Goal: Task Accomplishment & Management: Use online tool/utility

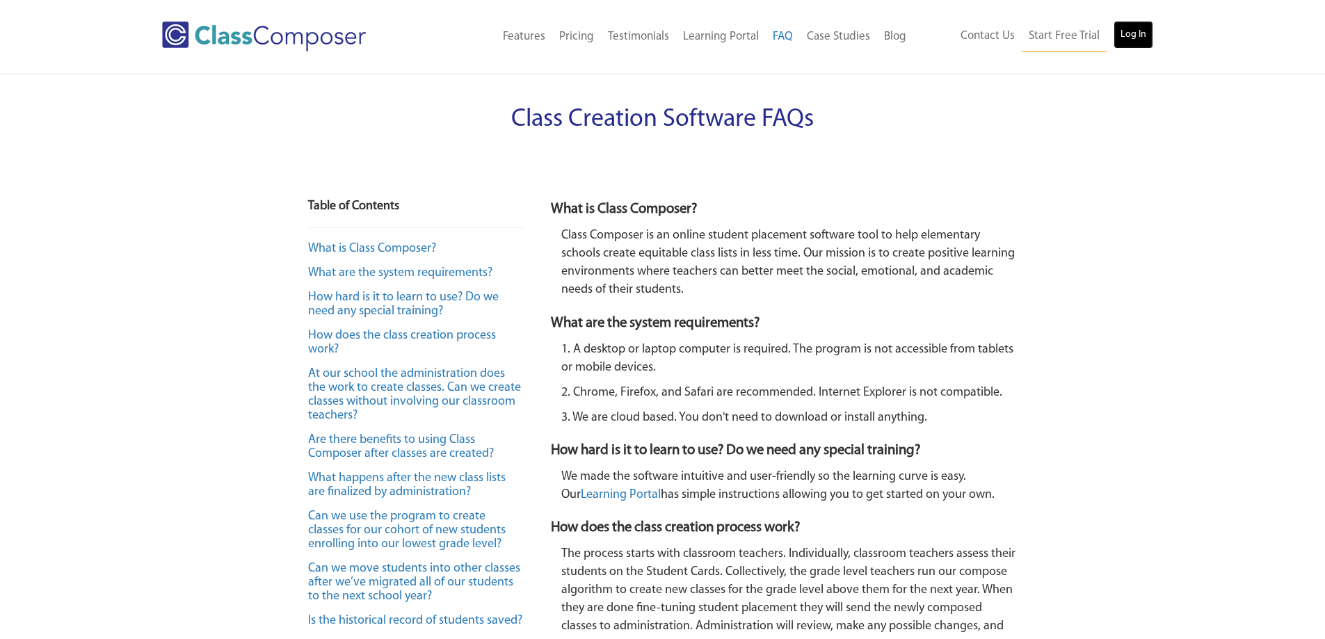
click at [1144, 38] on link "Log In" at bounding box center [1133, 35] width 40 height 28
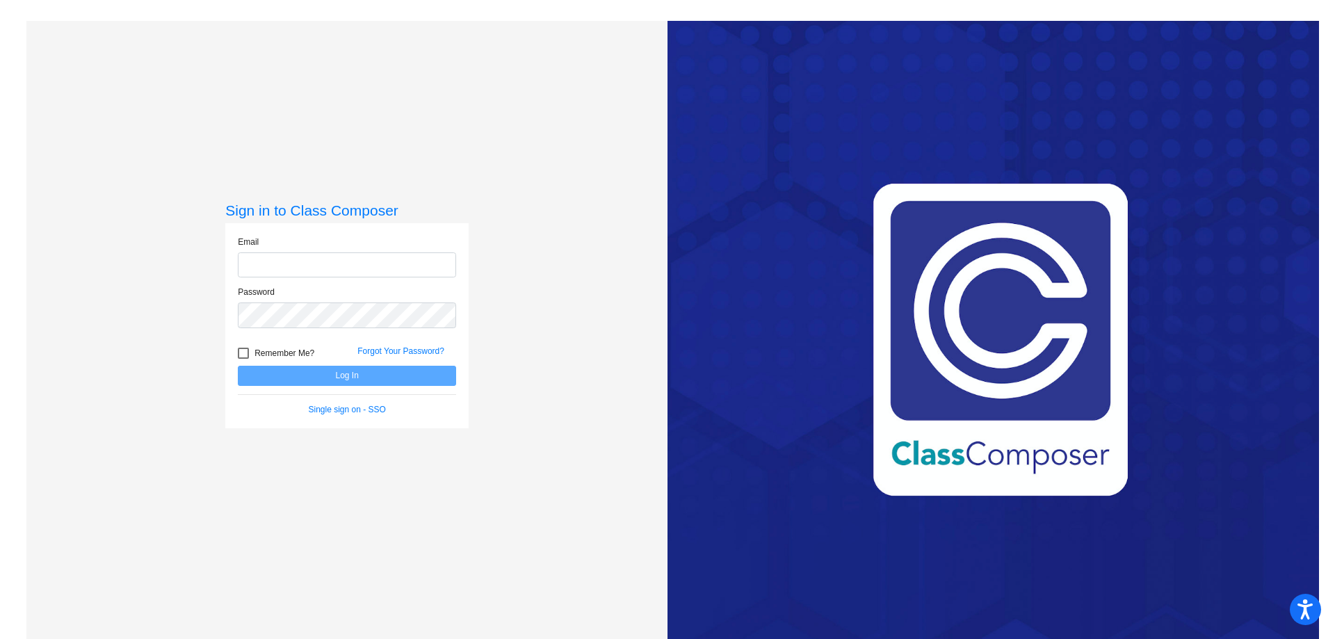
type input "[EMAIL_ADDRESS][DOMAIN_NAME]"
click at [423, 376] on button "Log In" at bounding box center [347, 376] width 218 height 20
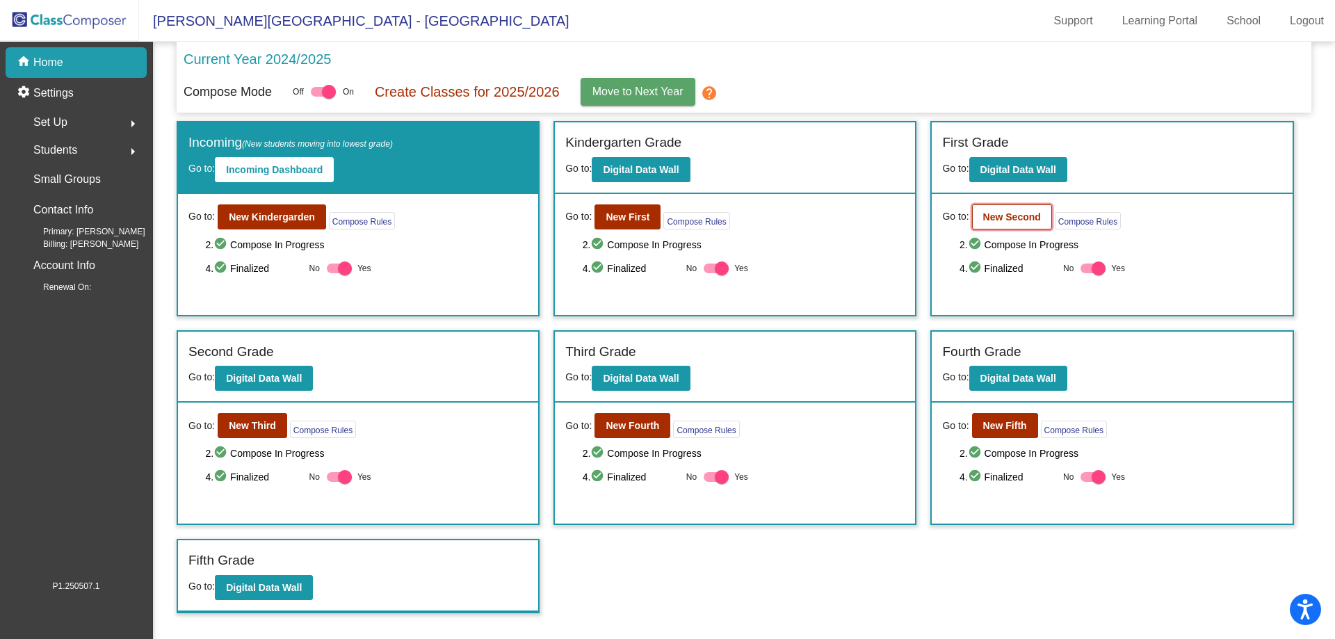
click at [1005, 221] on b "New Second" at bounding box center [1012, 216] width 58 height 11
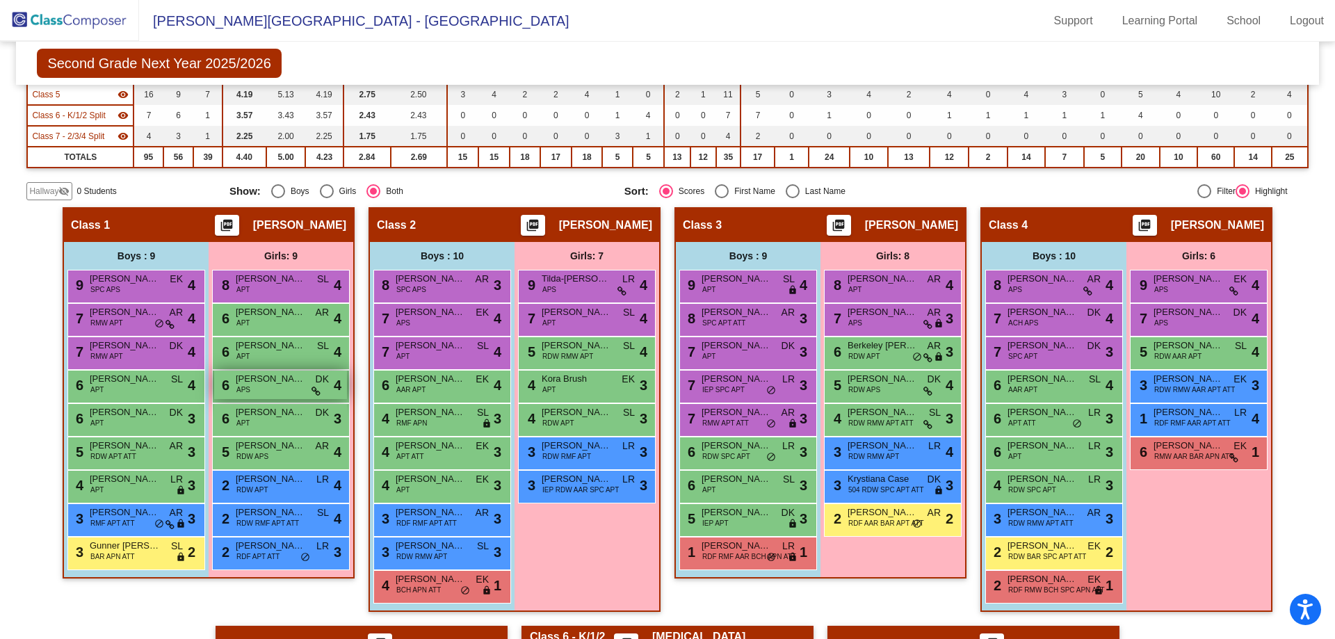
scroll to position [278, 0]
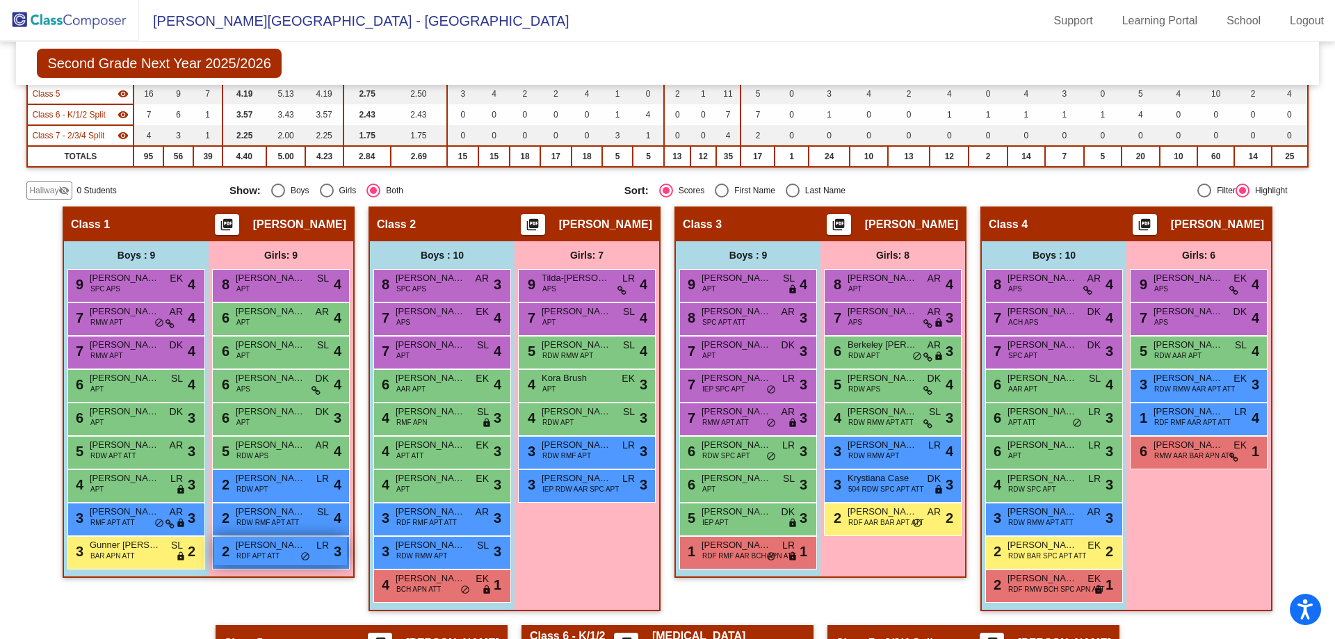
click at [257, 562] on div "2 [PERSON_NAME] RDF APT ATT LR lock do_not_disturb_alt 3" at bounding box center [280, 551] width 133 height 29
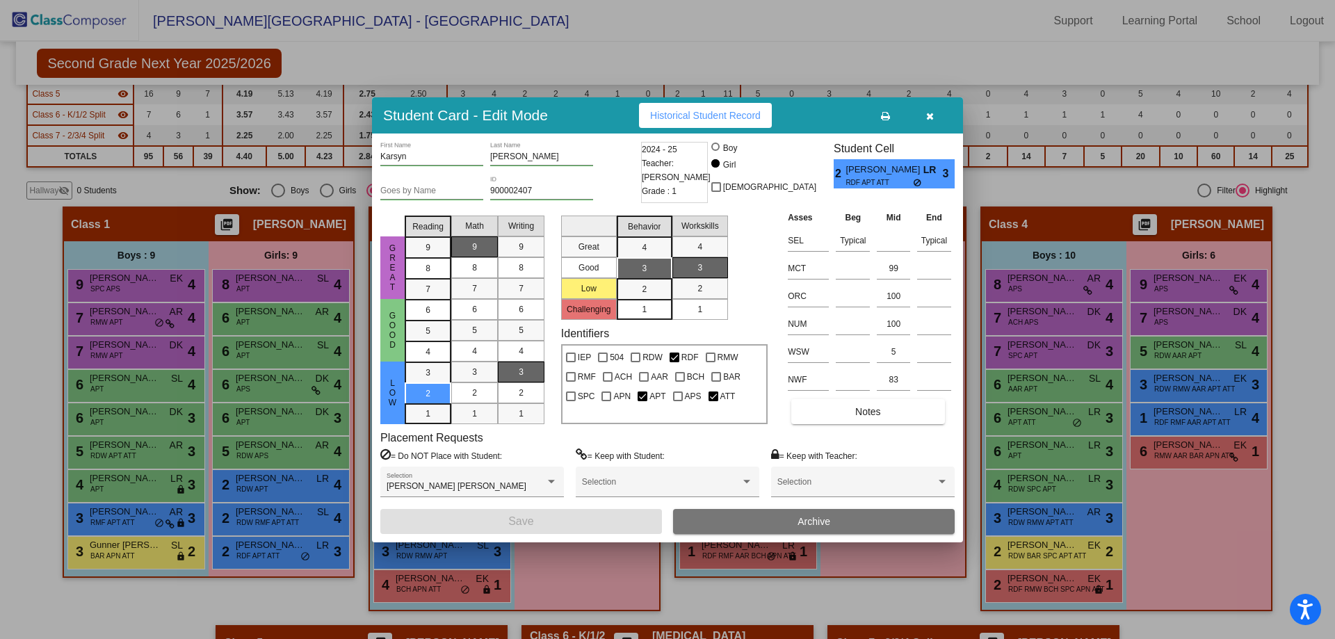
click at [936, 113] on button "button" at bounding box center [929, 115] width 44 height 25
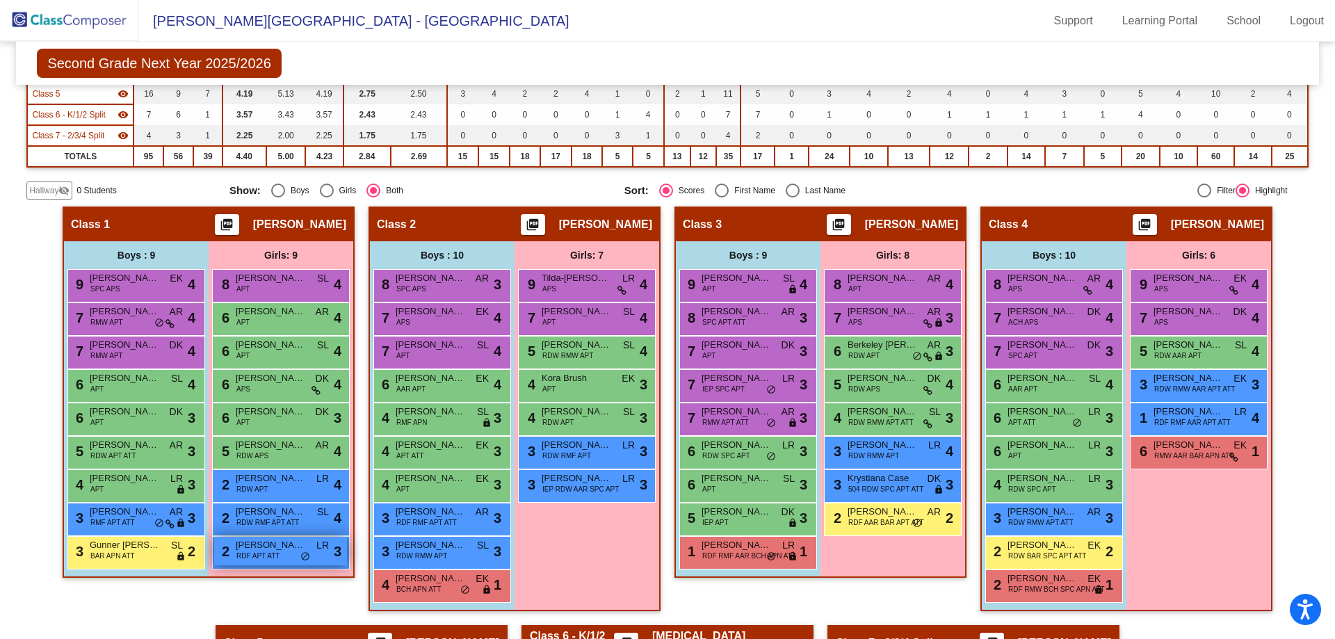
click at [274, 562] on div "2 [PERSON_NAME] RDF APT ATT LR lock do_not_disturb_alt 3" at bounding box center [280, 551] width 133 height 29
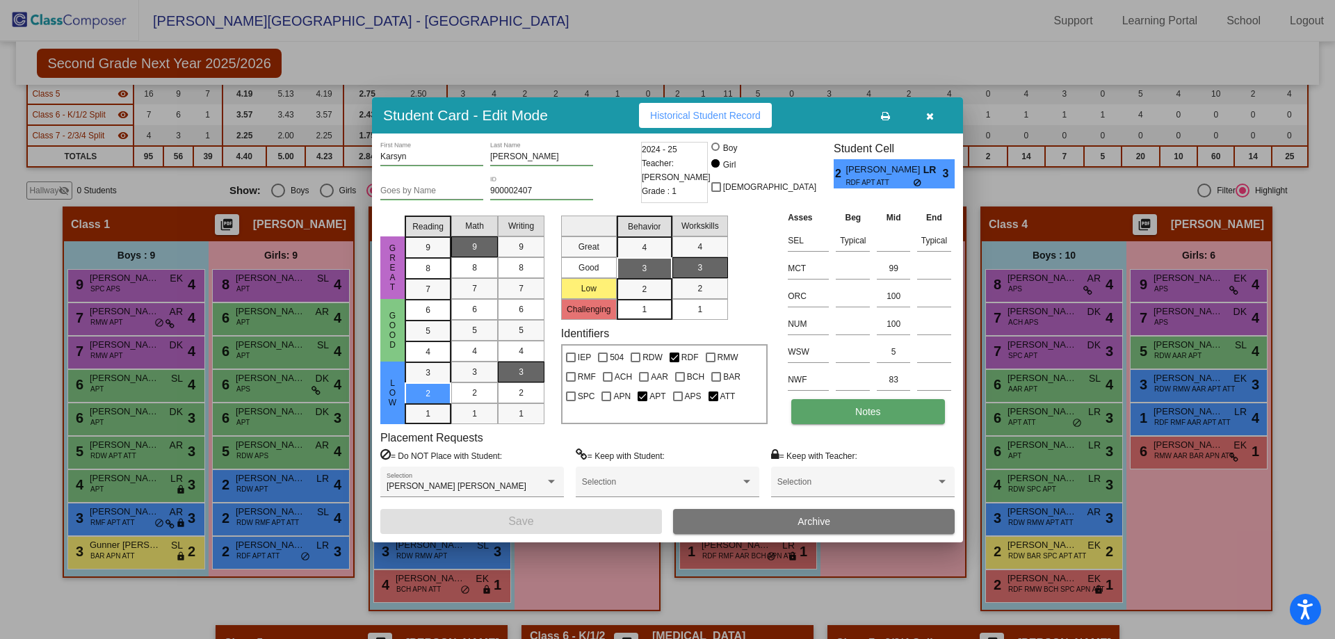
click at [860, 412] on span "Notes" at bounding box center [868, 411] width 26 height 11
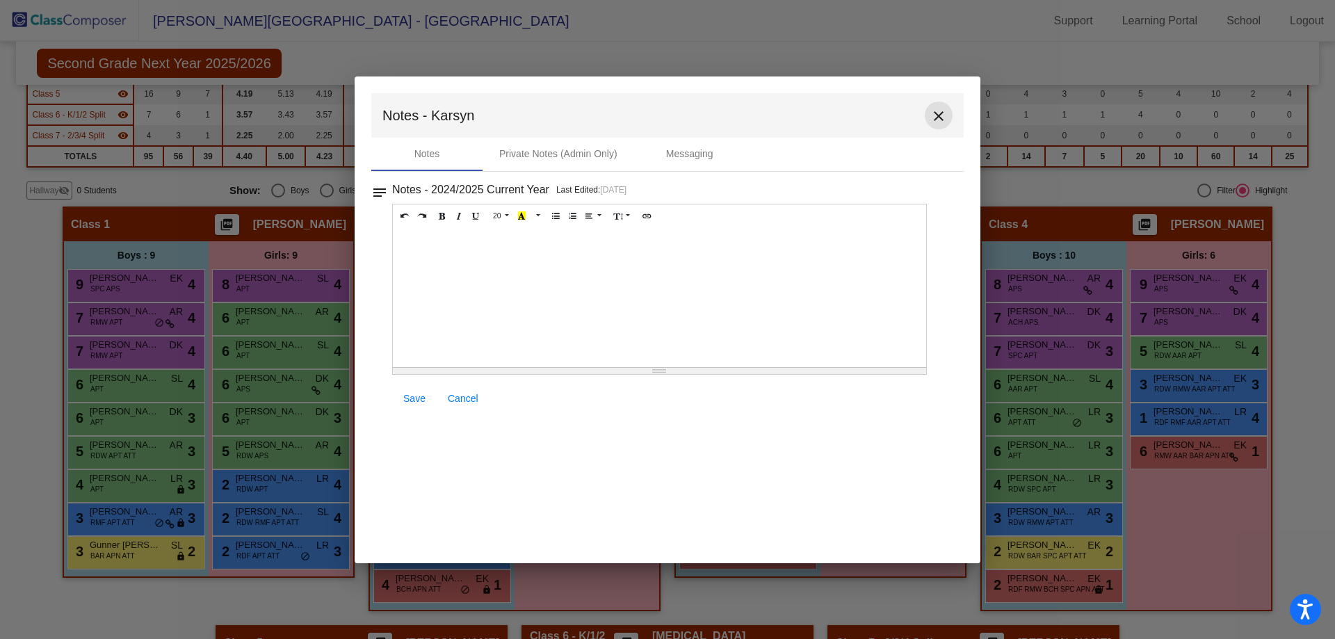
click at [945, 115] on mat-icon "close" at bounding box center [938, 116] width 17 height 17
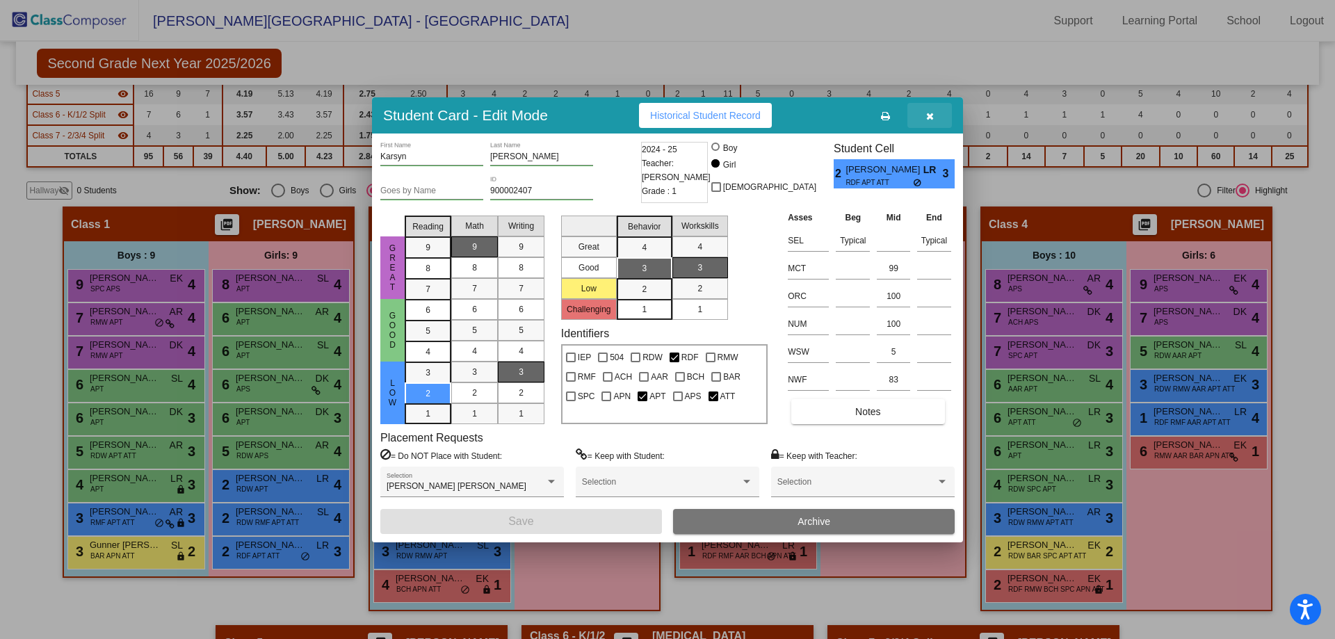
click at [930, 114] on icon "button" at bounding box center [930, 116] width 8 height 10
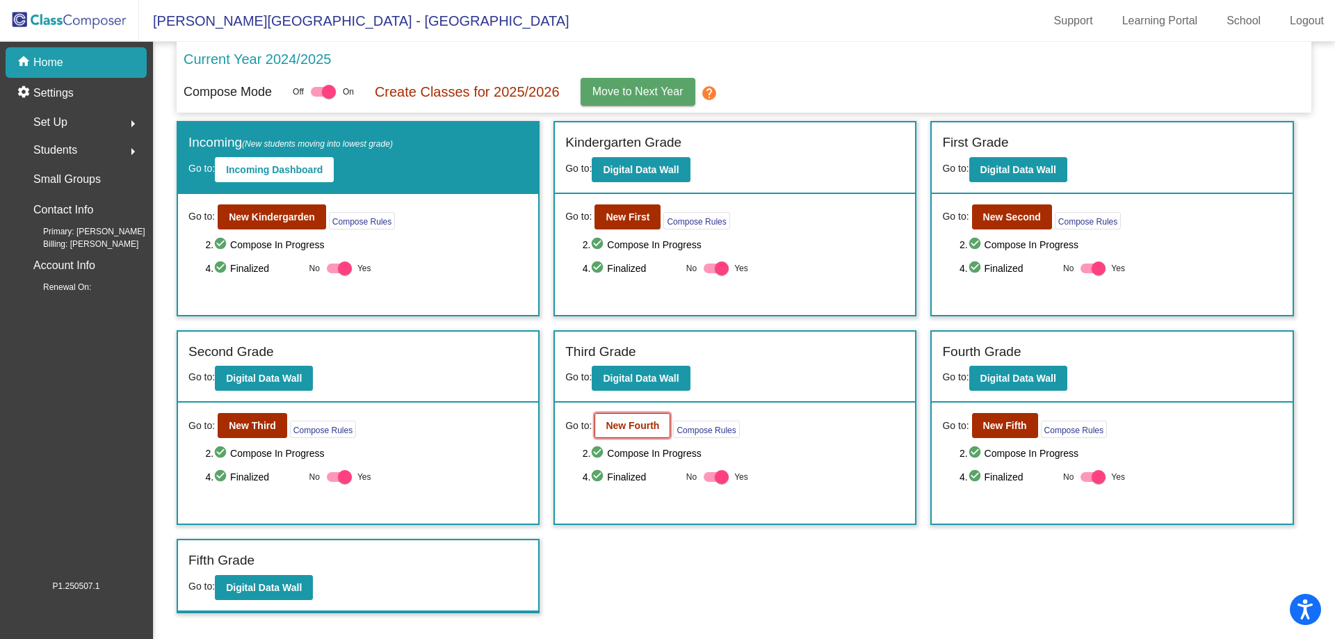
click at [639, 427] on b "New Fourth" at bounding box center [633, 425] width 54 height 11
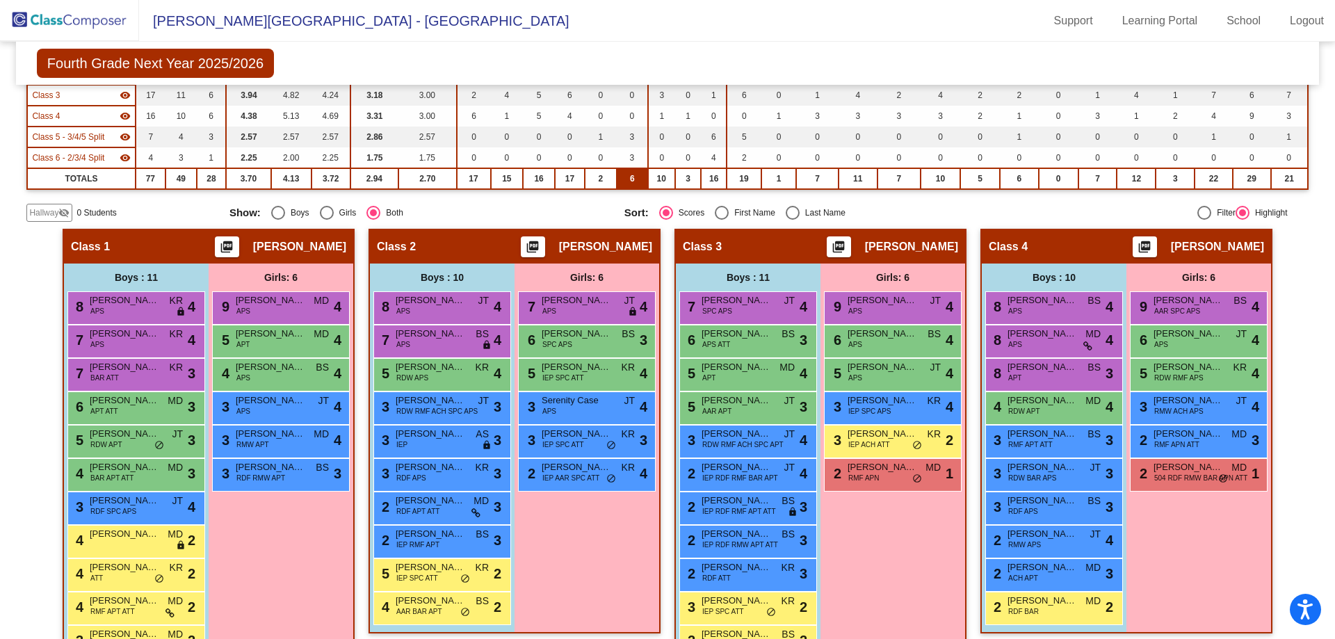
scroll to position [278, 0]
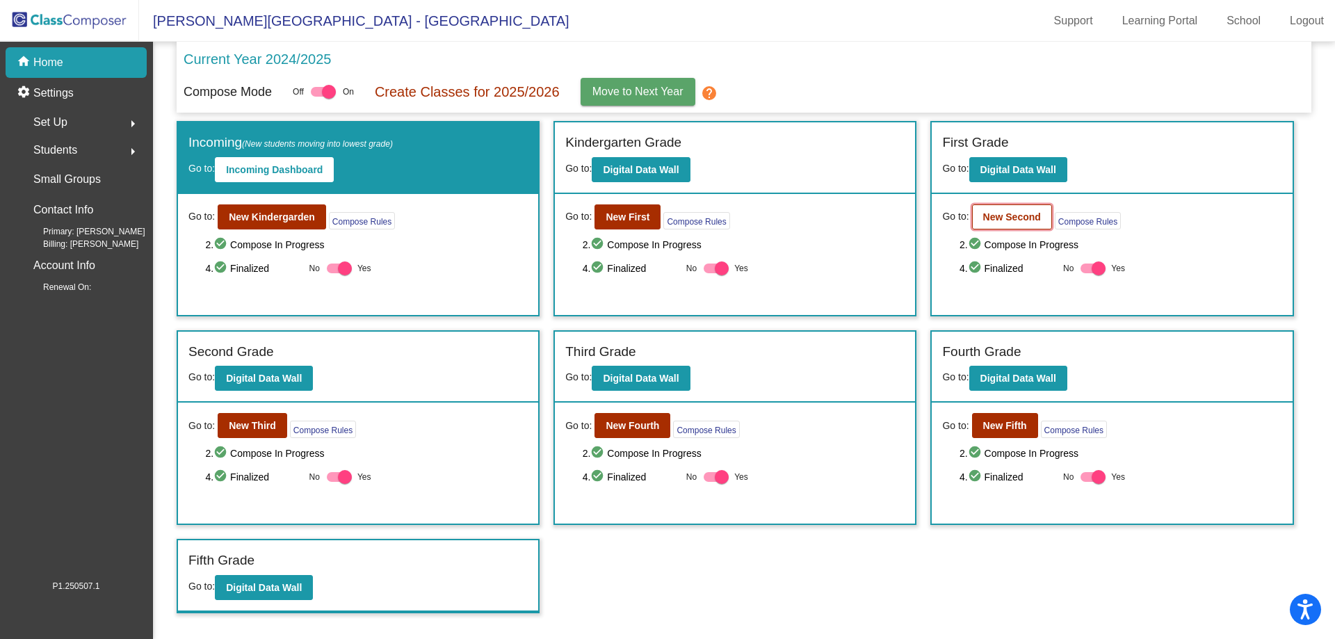
click at [1032, 211] on b "New Second" at bounding box center [1012, 216] width 58 height 11
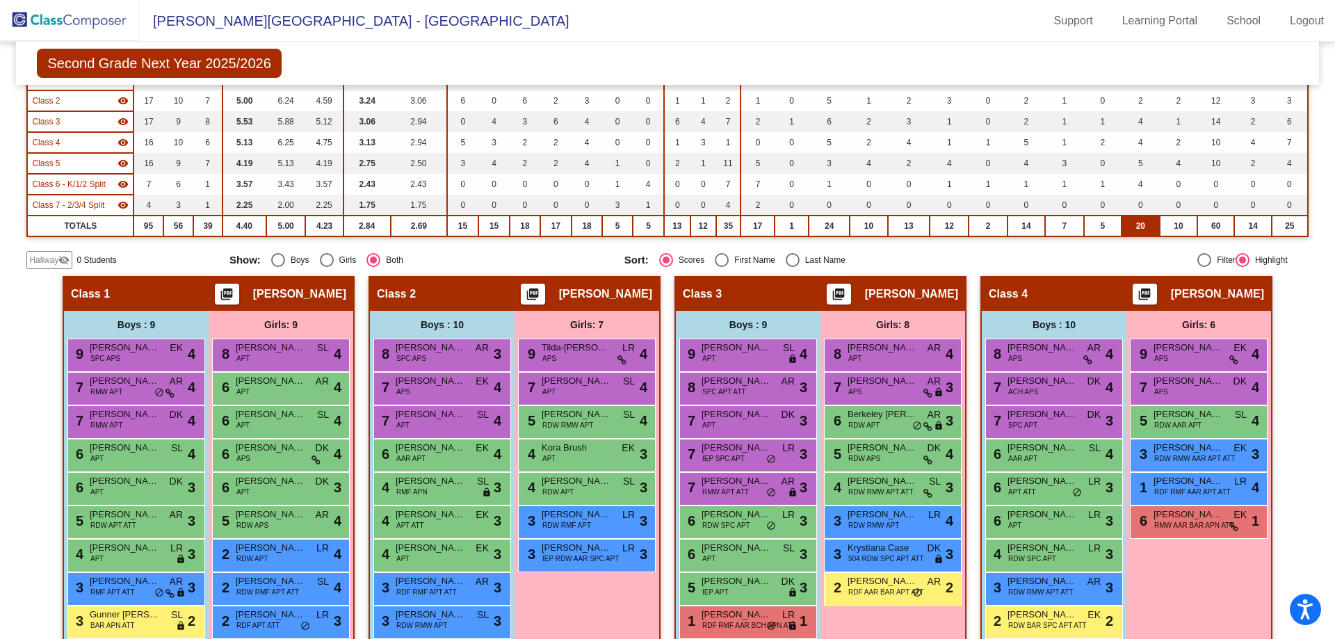
scroll to position [278, 0]
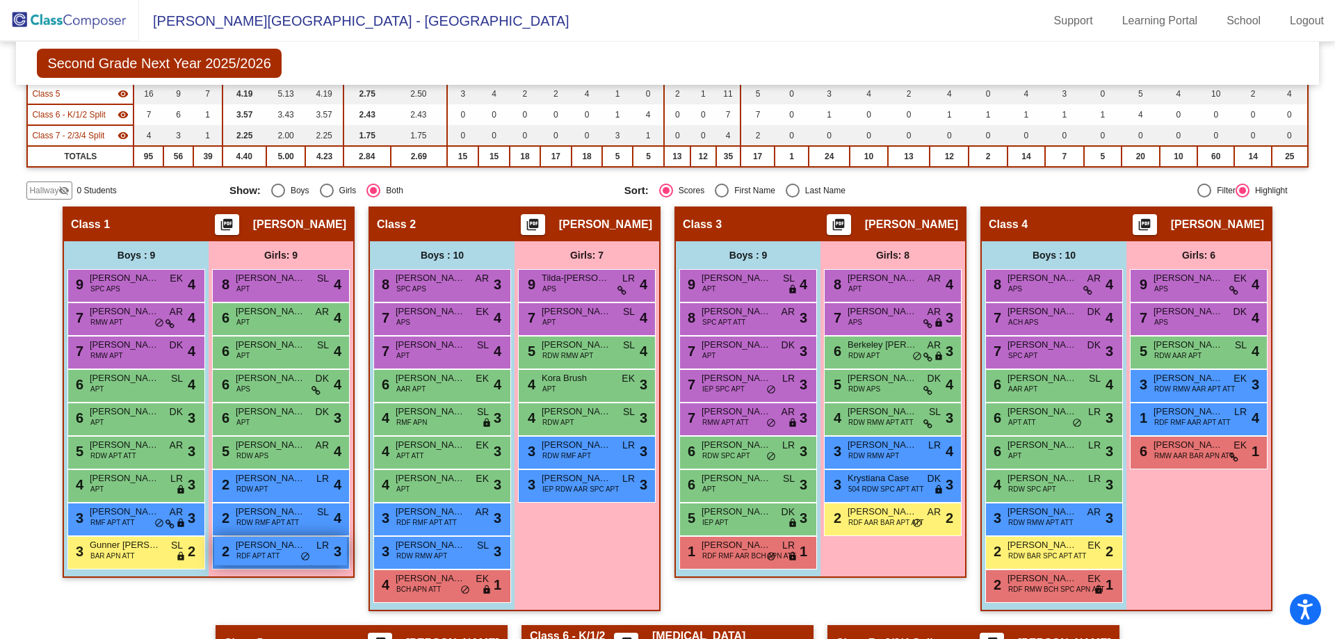
click at [252, 551] on span "RDF APT ATT" at bounding box center [257, 556] width 43 height 10
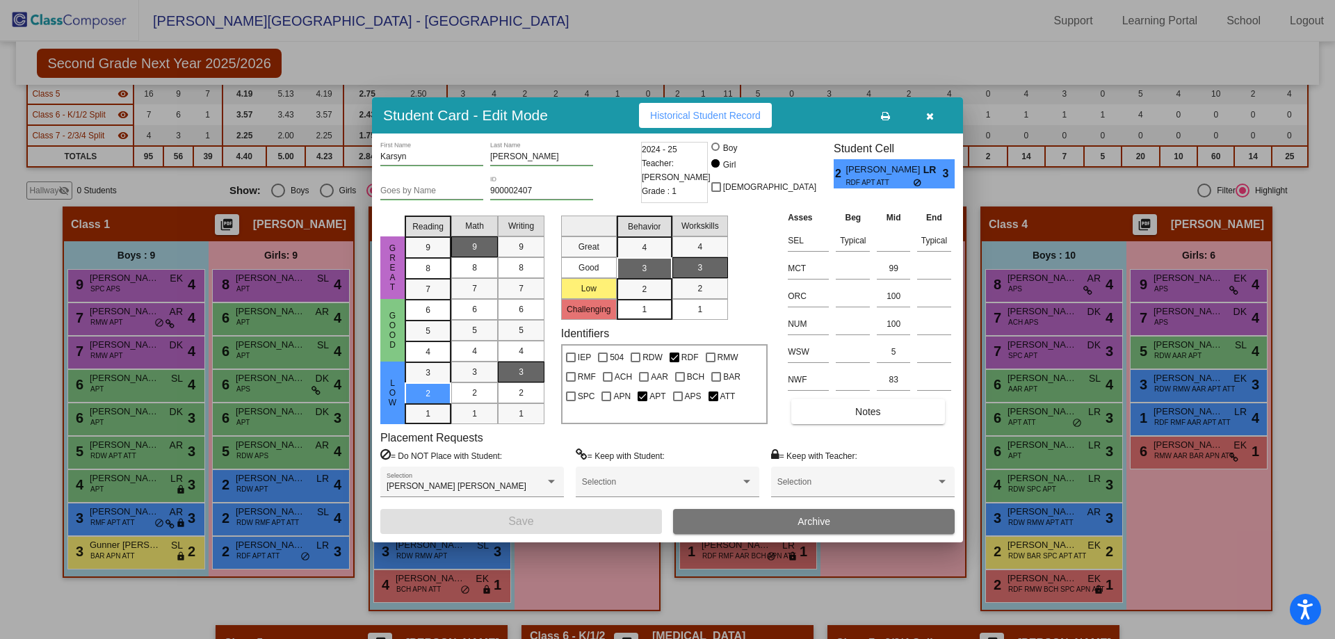
click at [930, 117] on icon "button" at bounding box center [930, 116] width 8 height 10
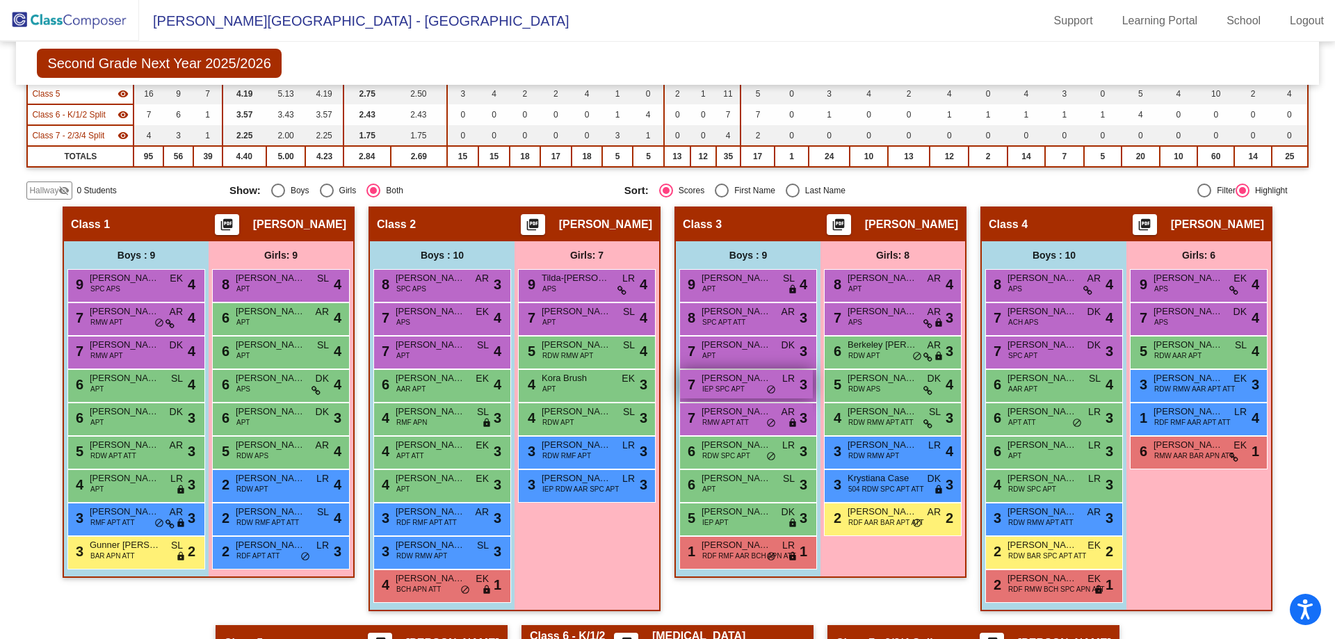
click at [761, 385] on div "7 [PERSON_NAME] [PERSON_NAME] IEP SPC APT LR lock do_not_disturb_alt 3" at bounding box center [746, 384] width 133 height 29
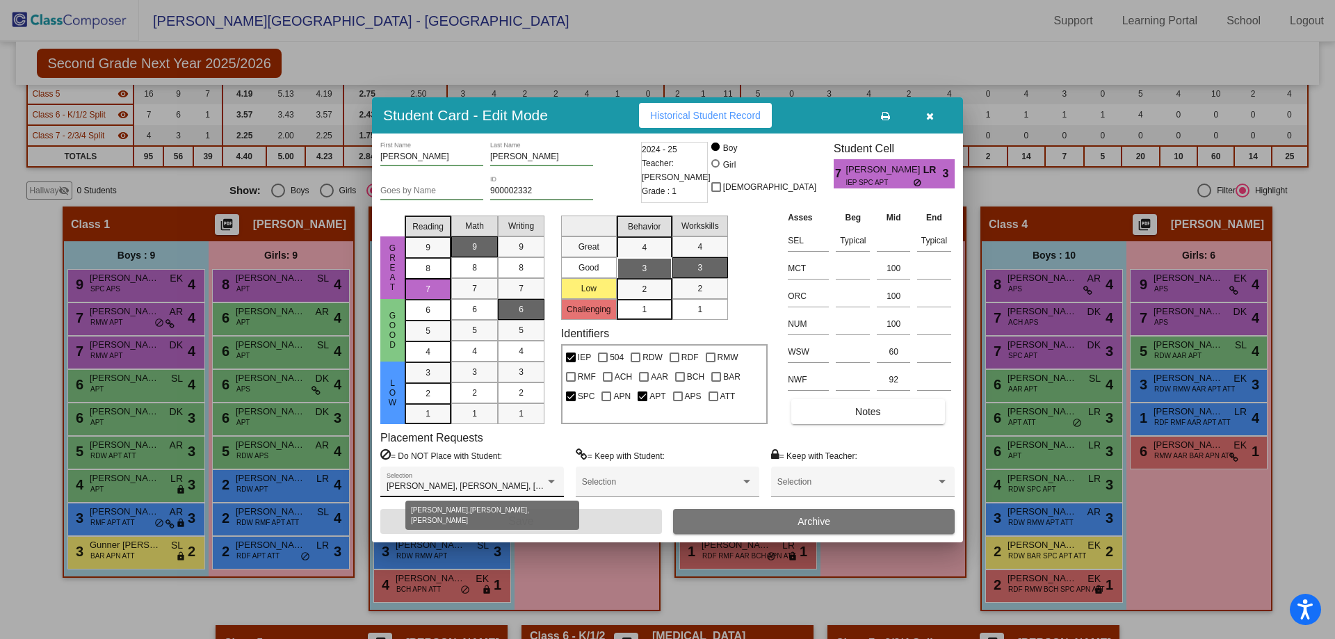
click at [555, 481] on div at bounding box center [551, 481] width 7 height 3
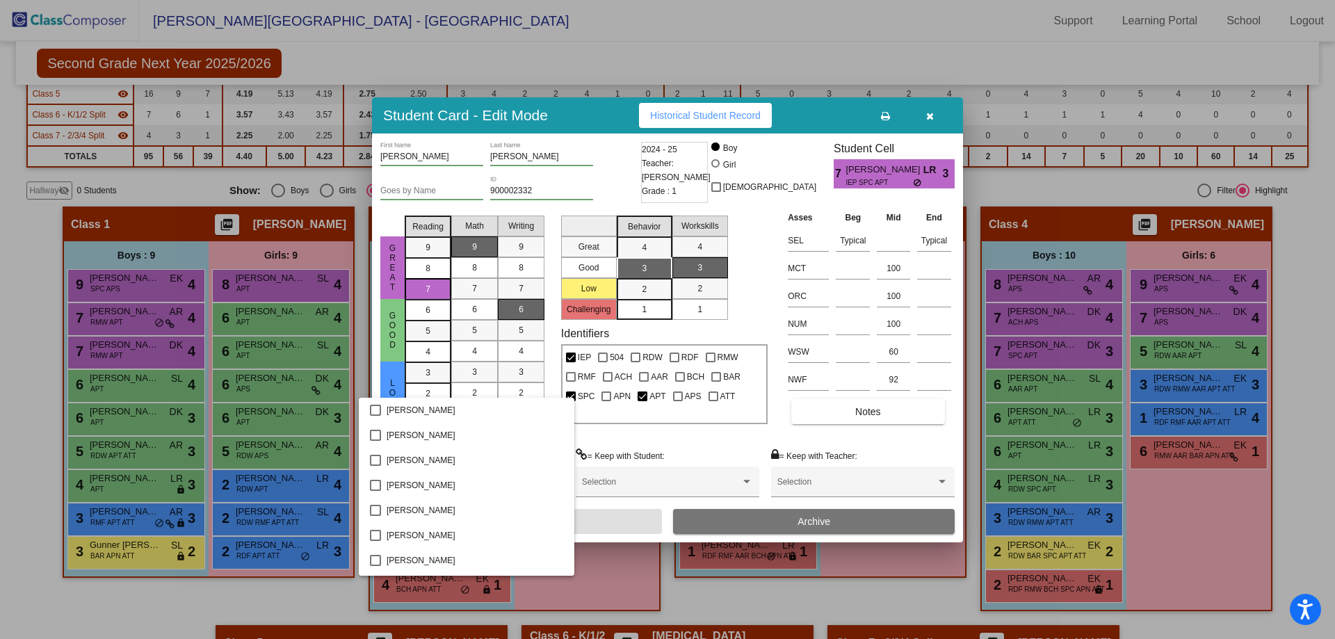
scroll to position [1125, 0]
click at [1210, 520] on div at bounding box center [667, 319] width 1335 height 639
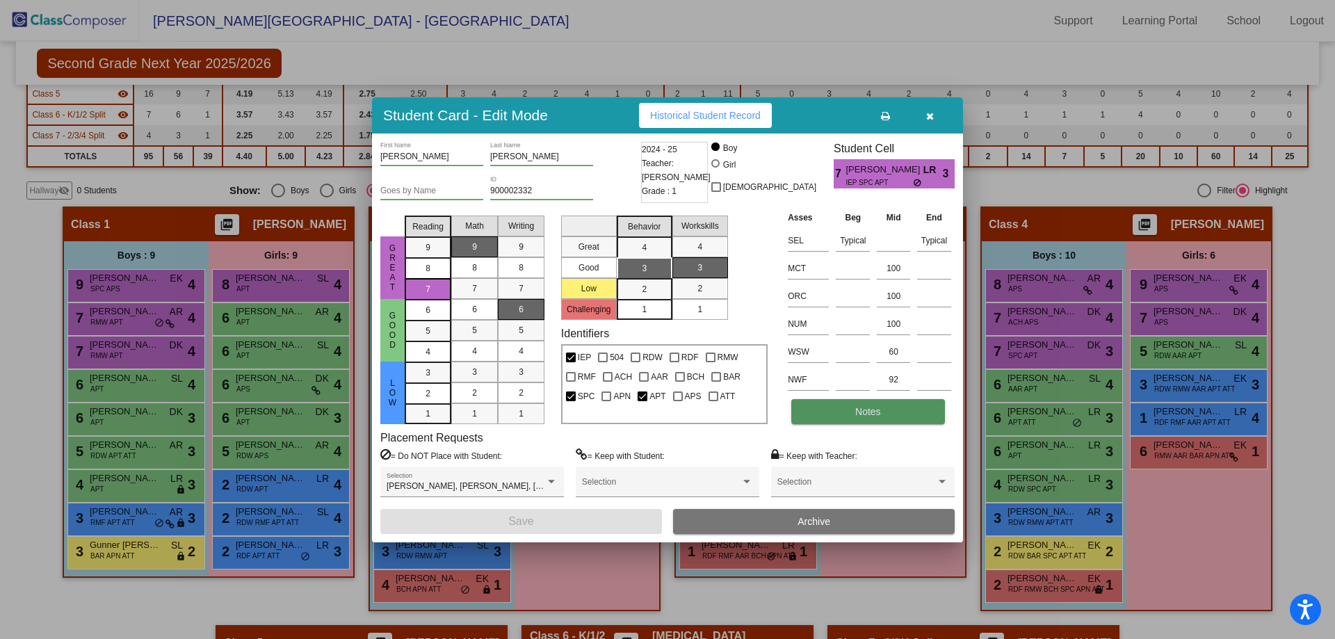
click at [877, 411] on span "Notes" at bounding box center [868, 411] width 26 height 11
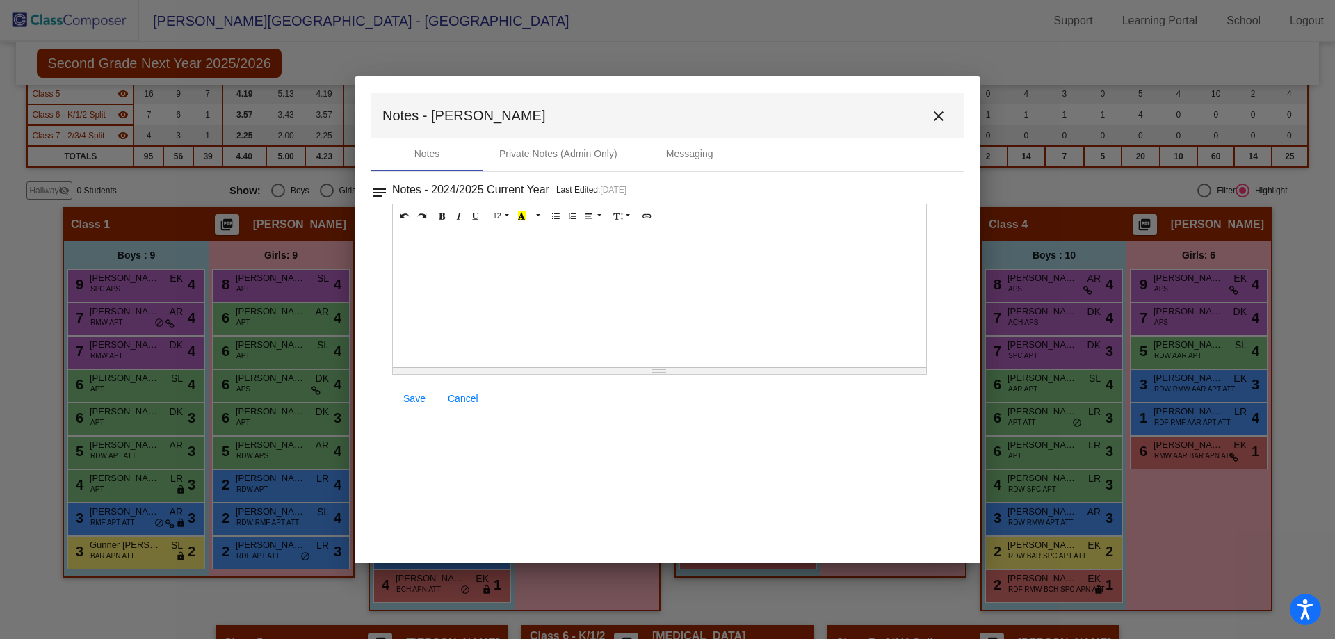
click at [932, 114] on mat-icon "close" at bounding box center [938, 116] width 17 height 17
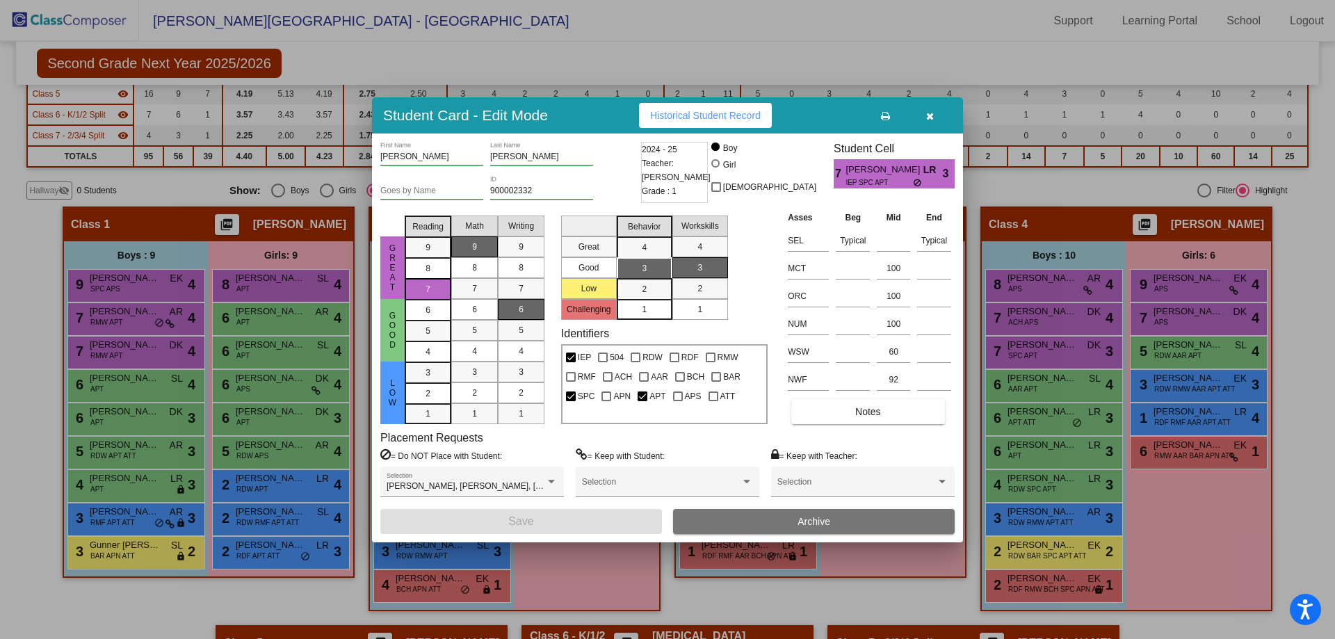
click at [926, 115] on icon "button" at bounding box center [930, 116] width 8 height 10
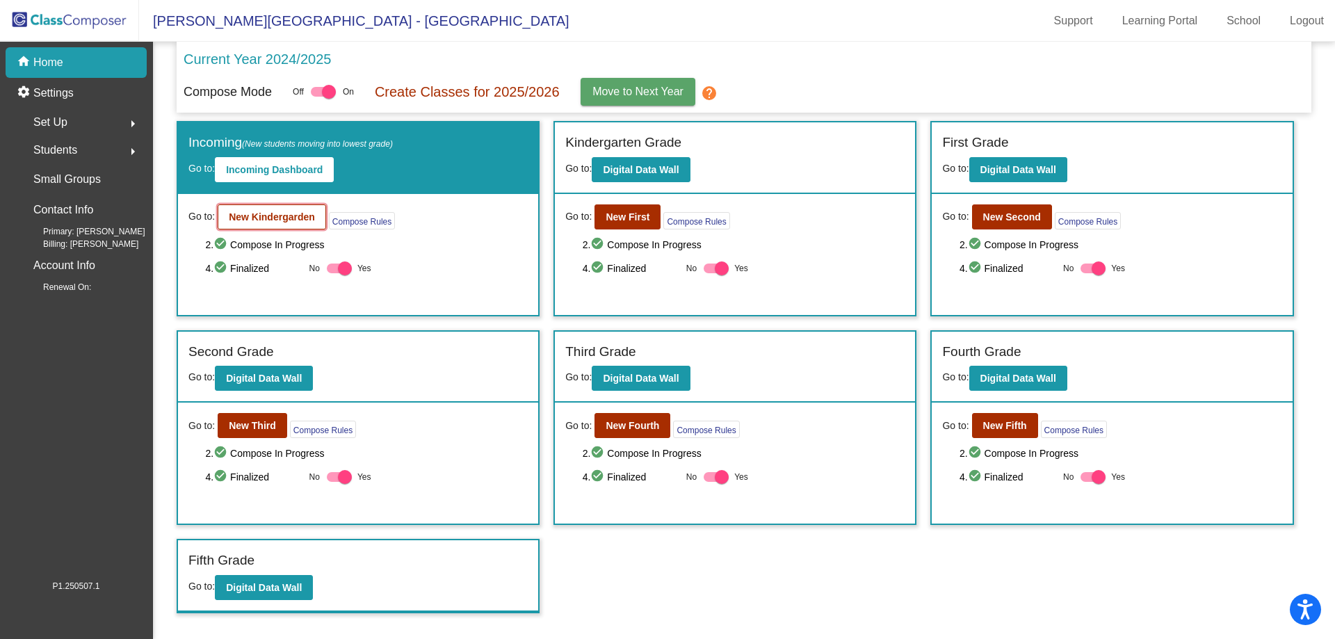
click at [266, 225] on button "New Kindergarden" at bounding box center [272, 216] width 108 height 25
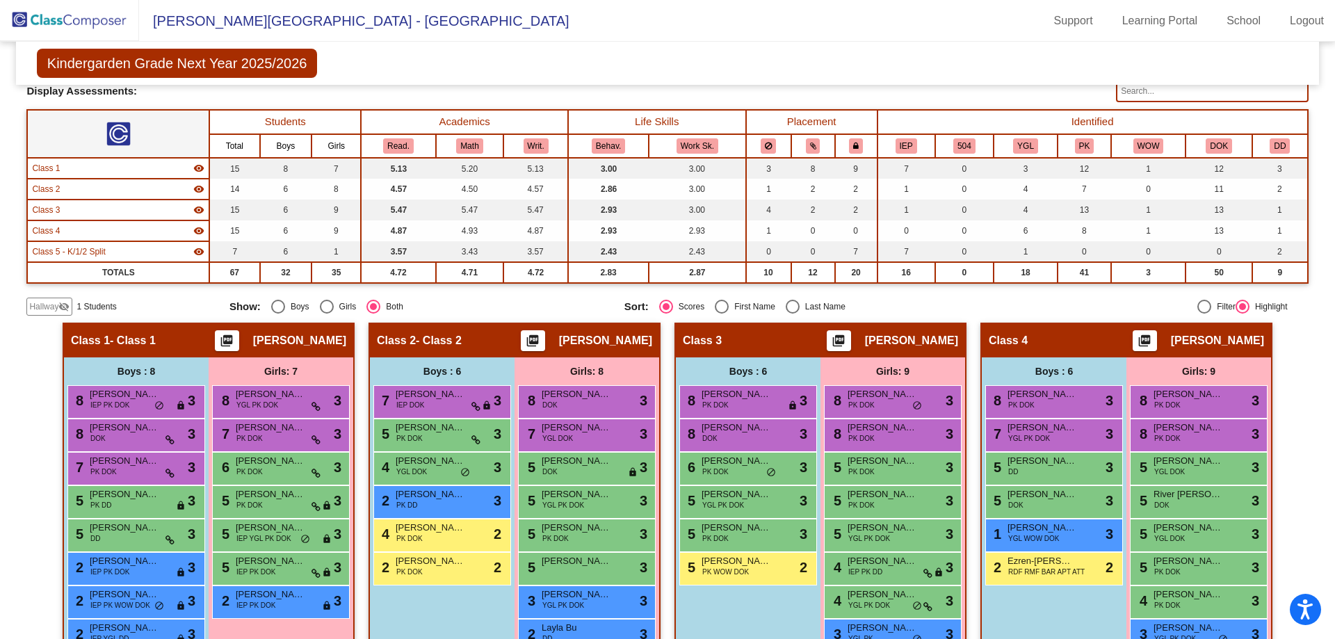
scroll to position [139, 0]
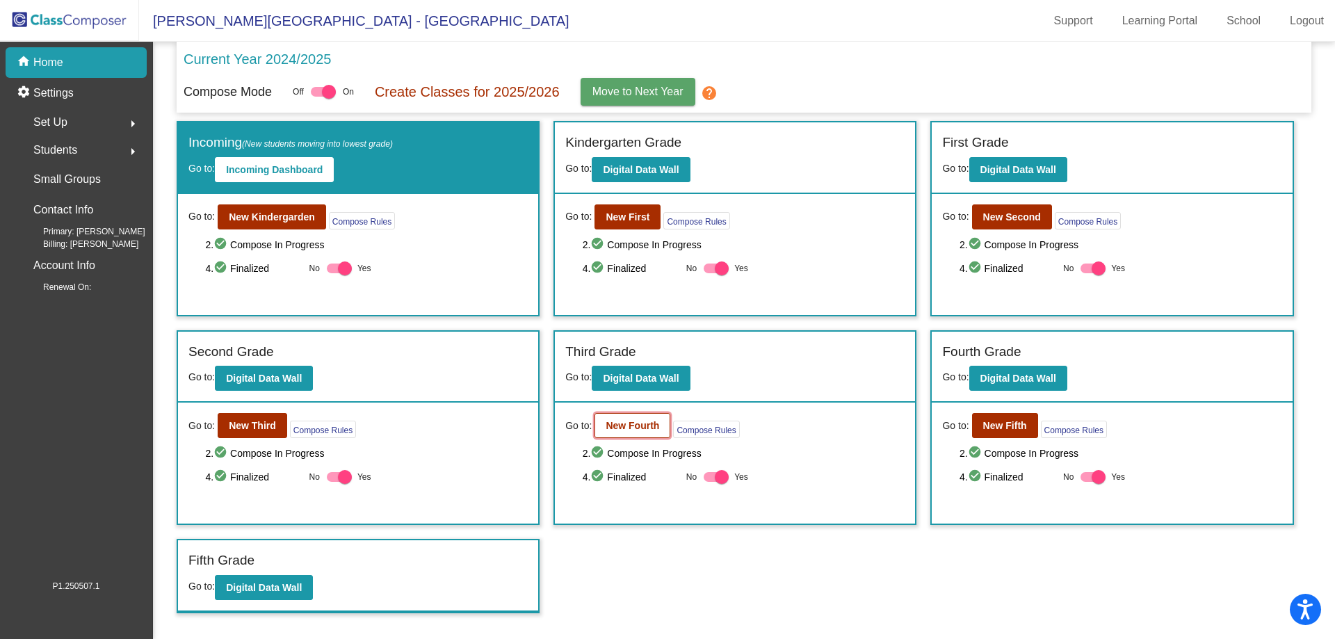
click at [636, 427] on b "New Fourth" at bounding box center [633, 425] width 54 height 11
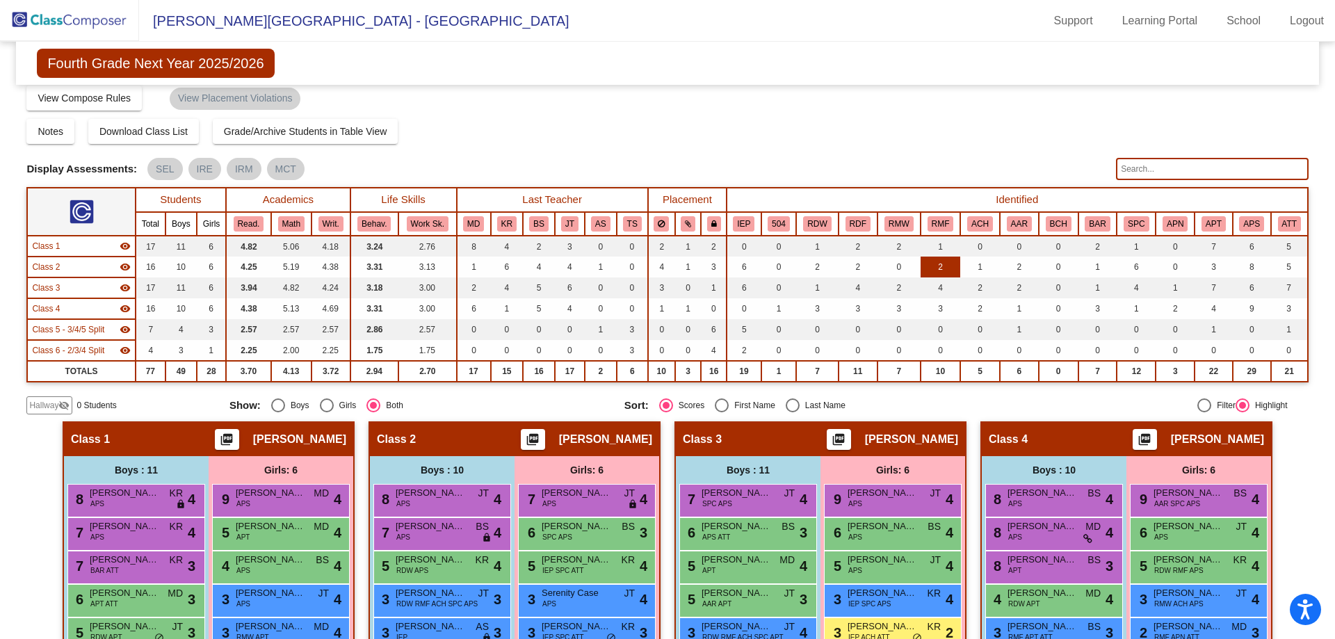
scroll to position [139, 0]
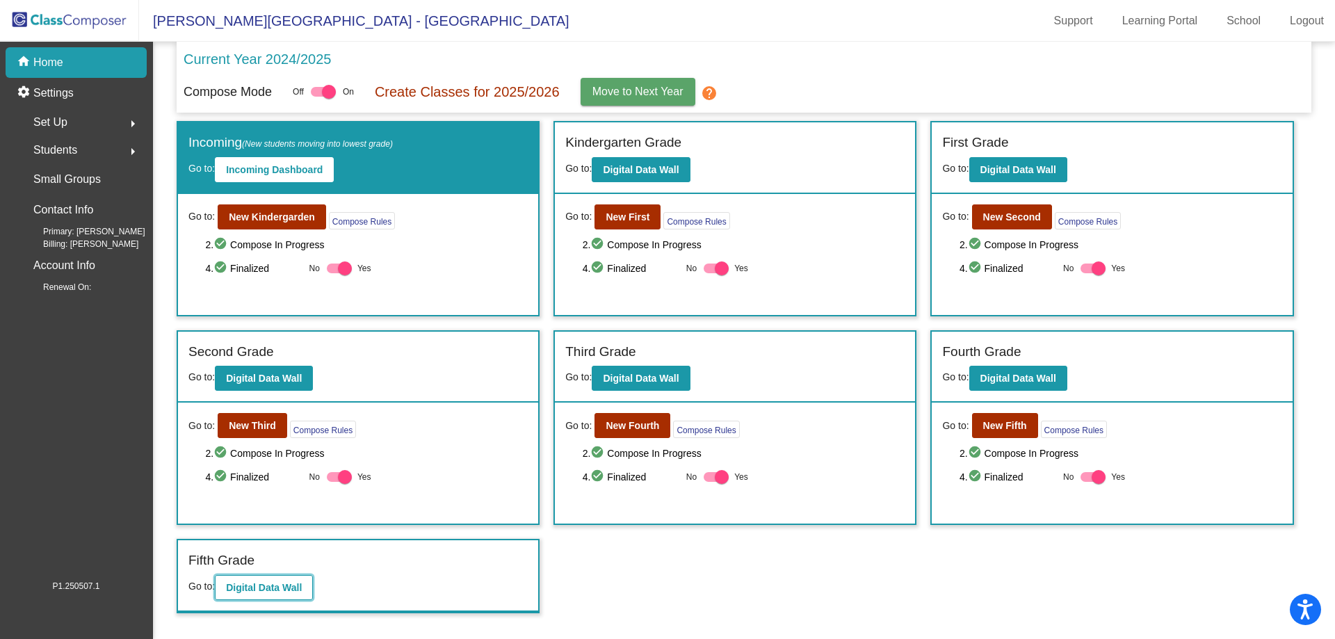
click at [268, 588] on b "Digital Data Wall" at bounding box center [264, 587] width 76 height 11
click at [1036, 219] on b "New Second" at bounding box center [1012, 216] width 58 height 11
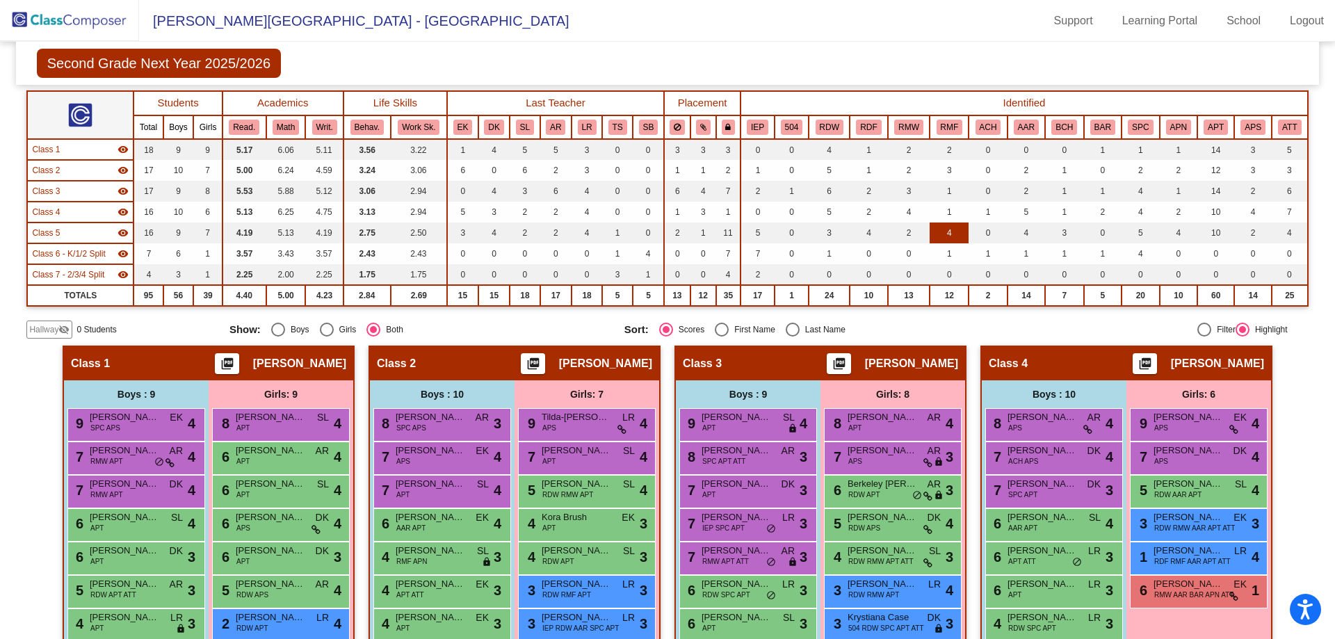
scroll to position [209, 0]
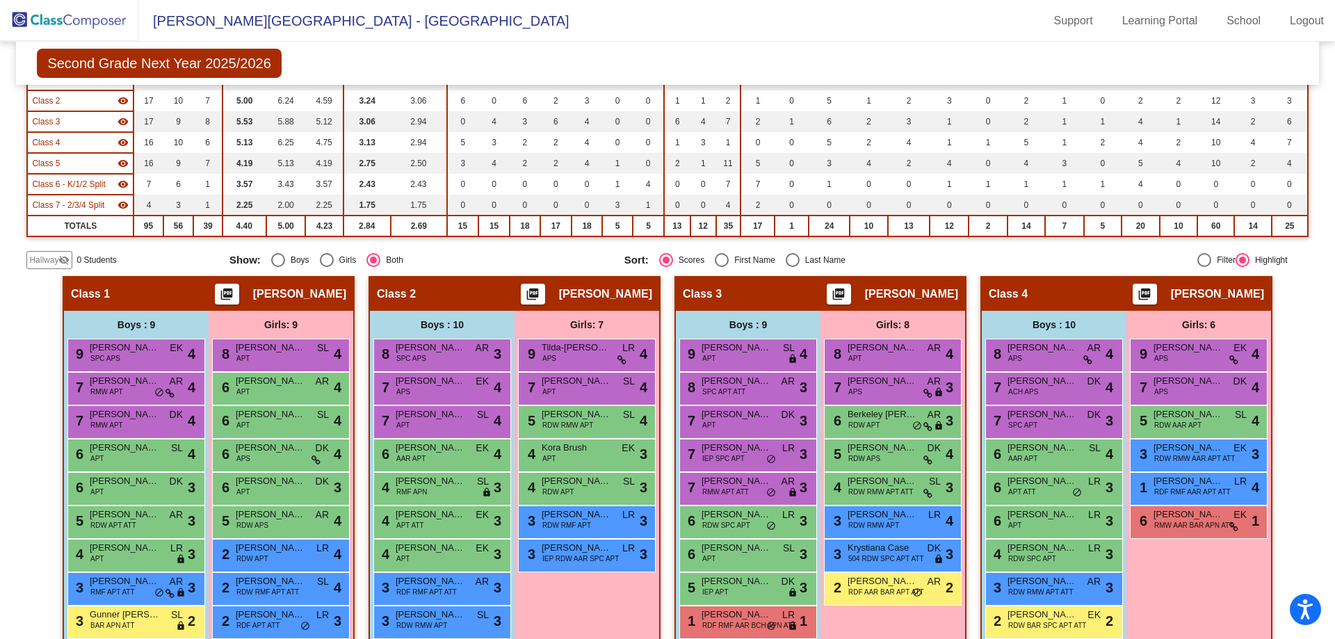
click at [542, 44] on div "Second Grade Next Year 2025/2026 Edit Composition Off On Incoming Digital Data …" at bounding box center [667, 63] width 1302 height 43
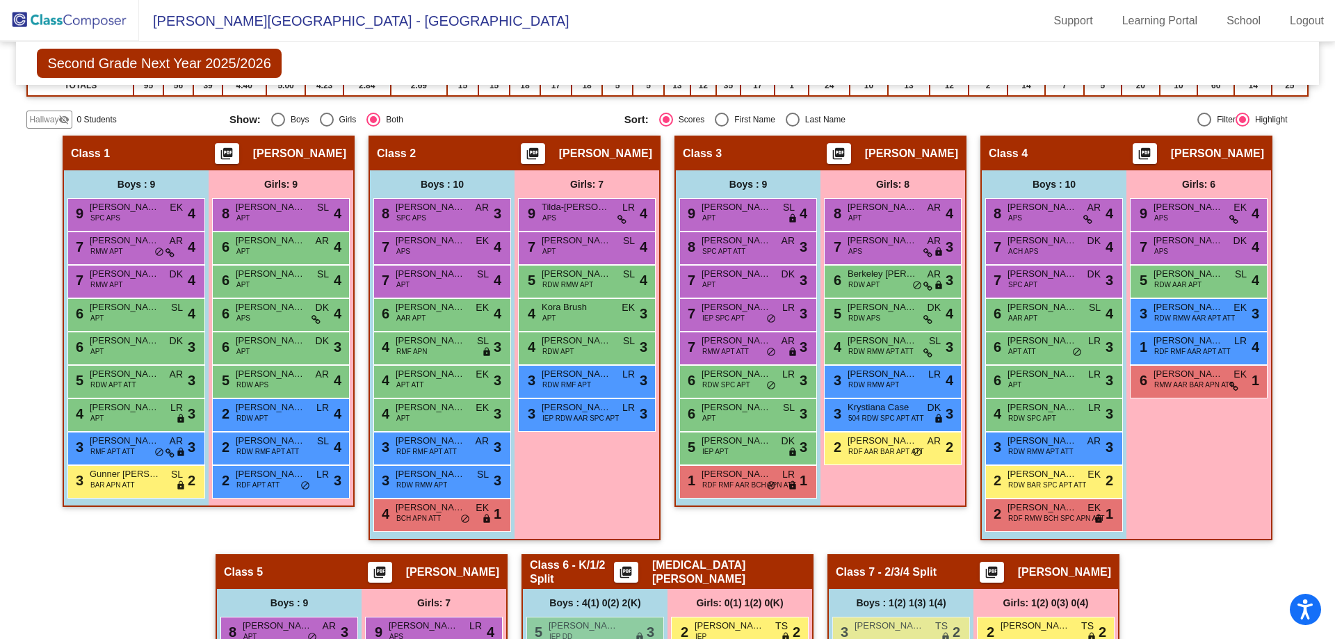
scroll to position [348, 0]
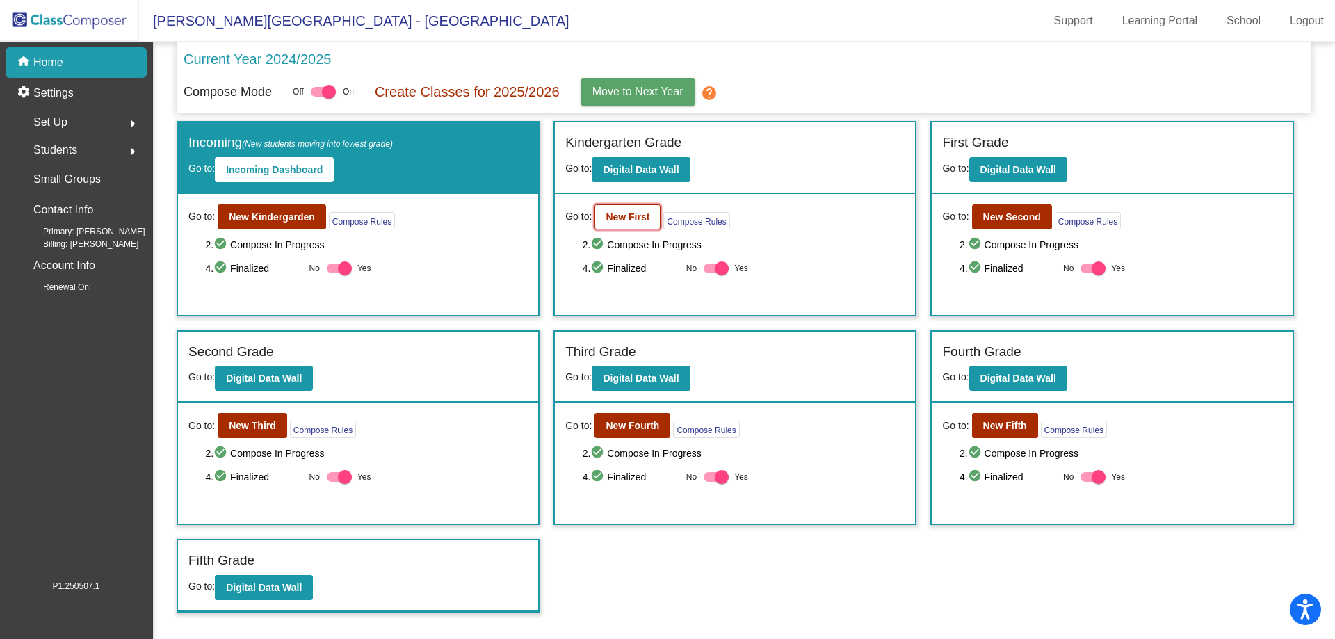
click at [608, 218] on b "New First" at bounding box center [628, 216] width 44 height 11
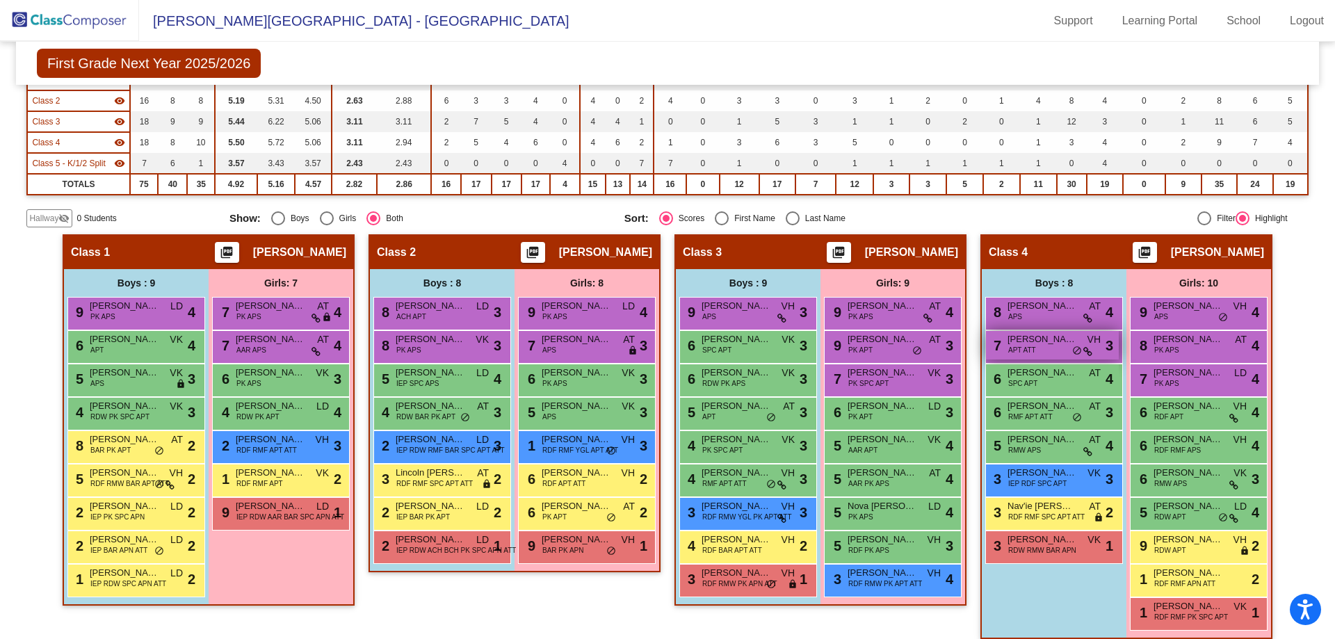
scroll to position [278, 0]
